Goal: Task Accomplishment & Management: Manage account settings

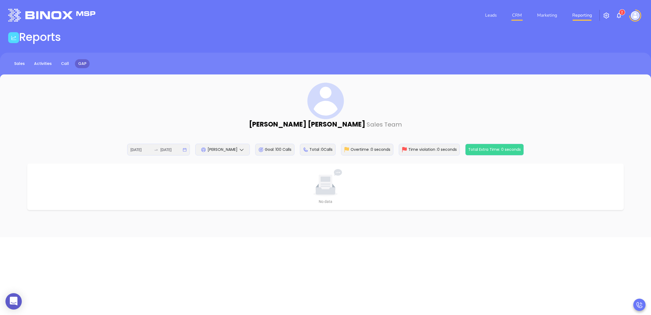
click at [518, 14] on link "CRM" at bounding box center [517, 15] width 14 height 11
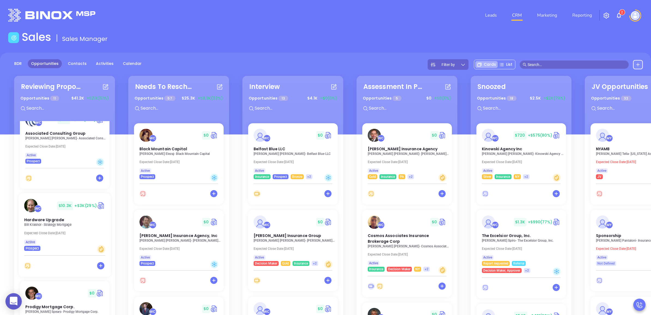
scroll to position [136, 0]
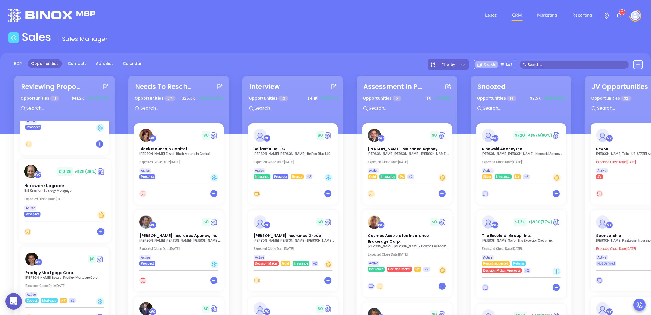
click at [49, 191] on p "[PERSON_NAME] - Strategy Mortgage" at bounding box center [66, 191] width 84 height 4
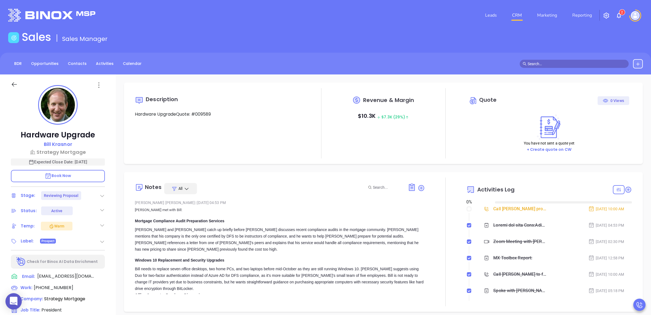
type input "[DATE]"
type input "[PERSON_NAME]"
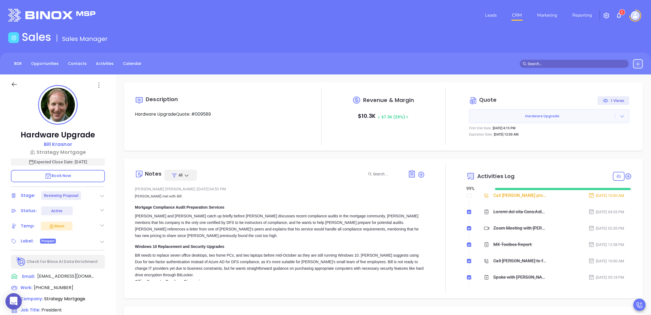
scroll to position [0, 0]
click at [619, 115] on icon at bounding box center [621, 115] width 5 height 5
click at [522, 95] on div "Quote 1 Views Hardware Upgrade First Visit Date: [DATE] 4:15 PM Expiration Date…" at bounding box center [549, 116] width 166 height 46
